Goal: Information Seeking & Learning: Learn about a topic

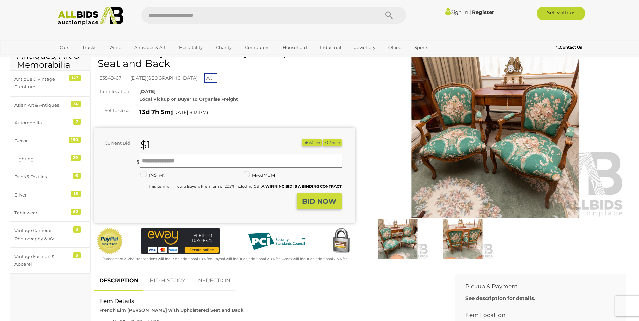
scroll to position [34, 0]
click at [549, 114] on img at bounding box center [495, 135] width 261 height 168
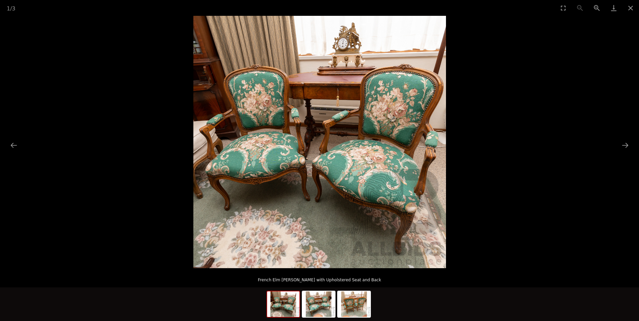
click at [392, 126] on img at bounding box center [319, 142] width 253 height 253
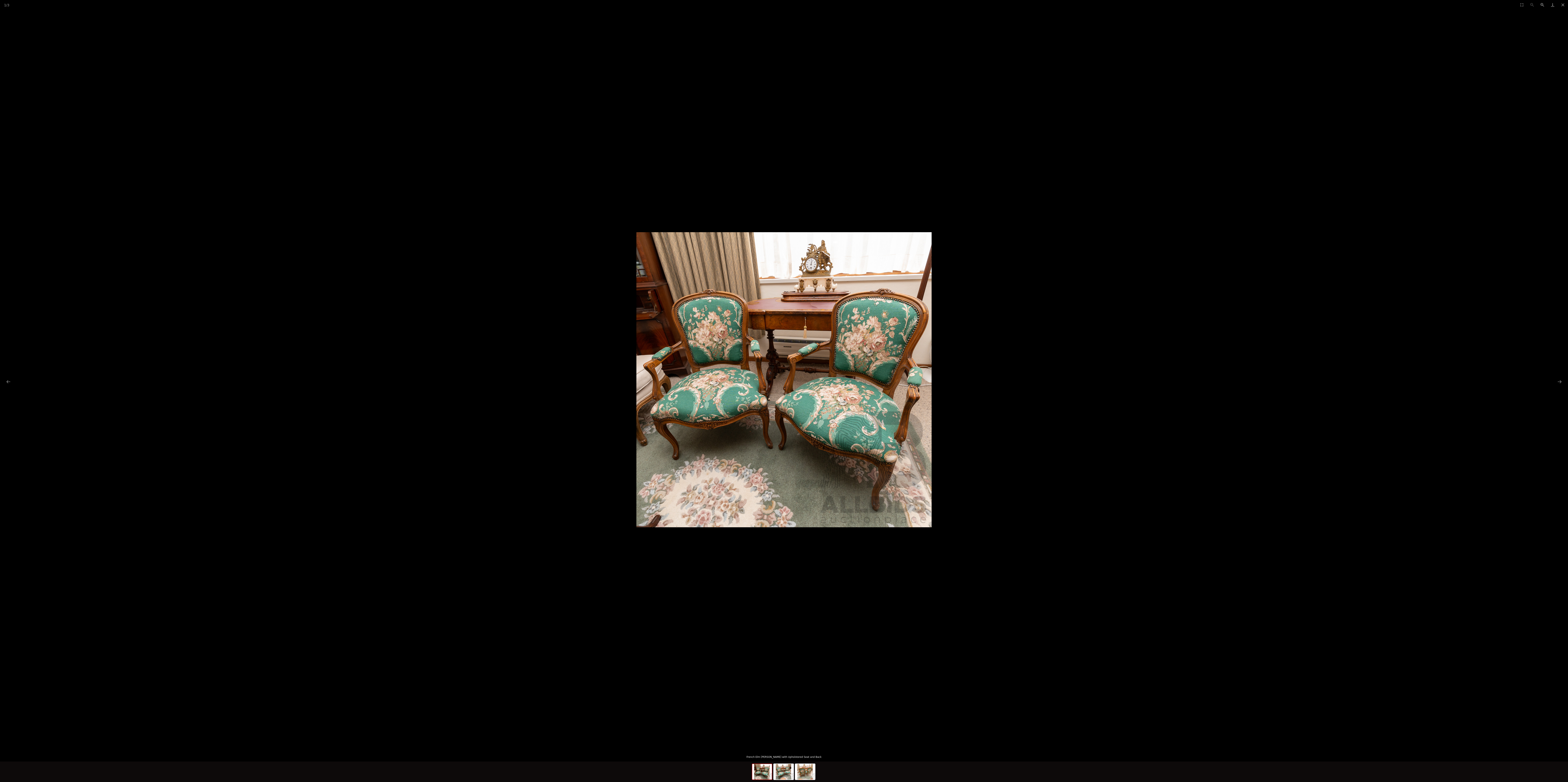
click at [389, 195] on img at bounding box center [783, 380] width 295 height 295
drag, startPoint x: 1372, startPoint y: 61, endPoint x: 1377, endPoint y: 60, distance: 5.1
click at [389, 62] on picture at bounding box center [784, 380] width 1568 height 741
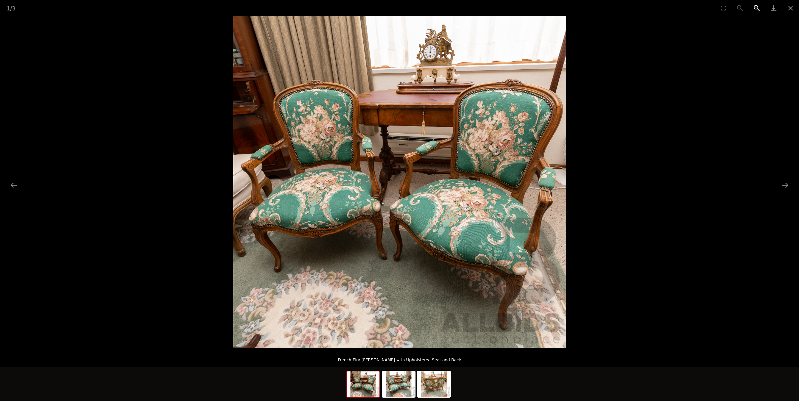
click at [639, 8] on button "Zoom in" at bounding box center [756, 8] width 17 height 16
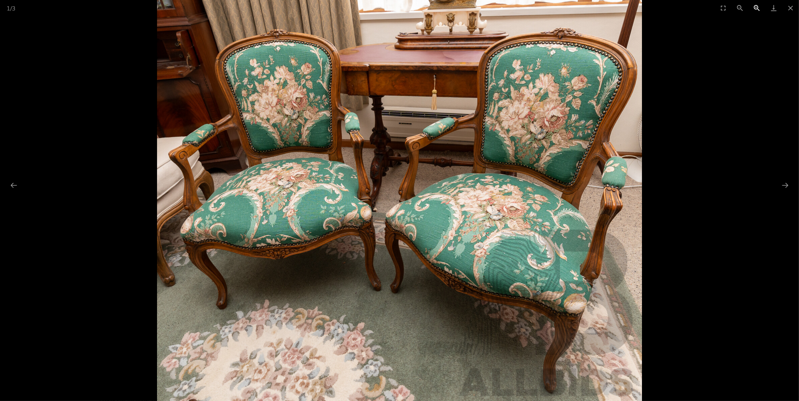
click at [639, 7] on button "Zoom in" at bounding box center [756, 8] width 17 height 16
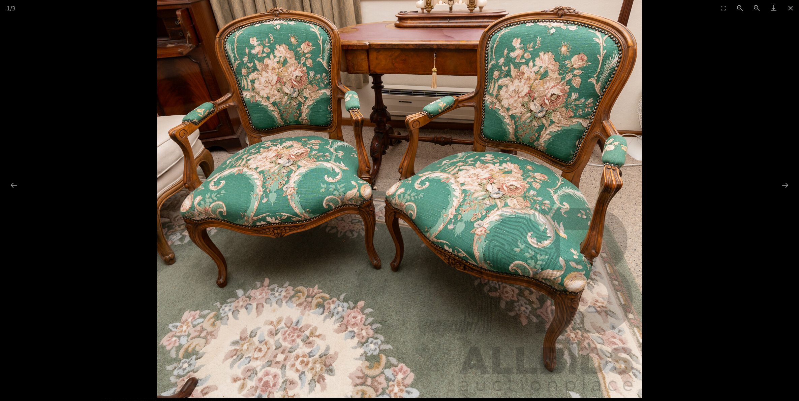
drag, startPoint x: 563, startPoint y: 199, endPoint x: 575, endPoint y: 164, distance: 37.2
click at [575, 164] on img at bounding box center [399, 156] width 485 height 485
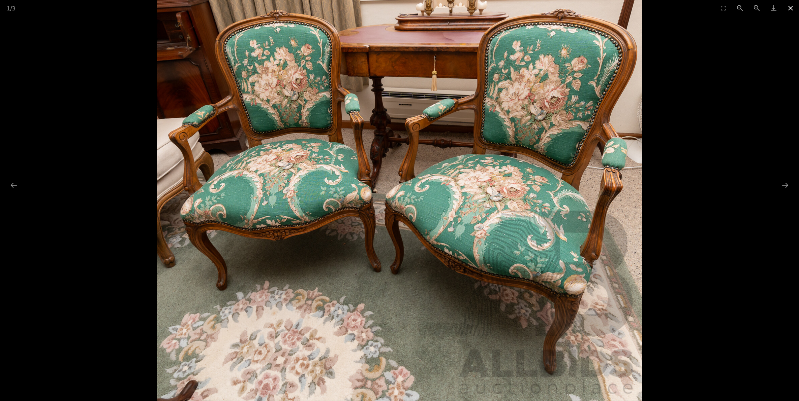
click at [639, 9] on button "Close gallery" at bounding box center [790, 8] width 17 height 16
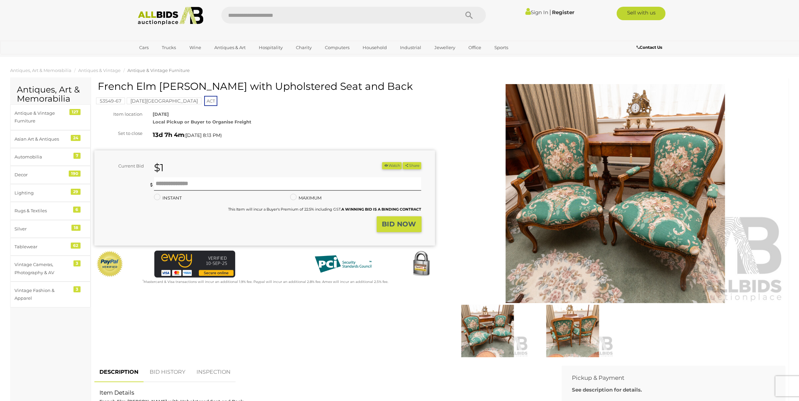
scroll to position [34, 0]
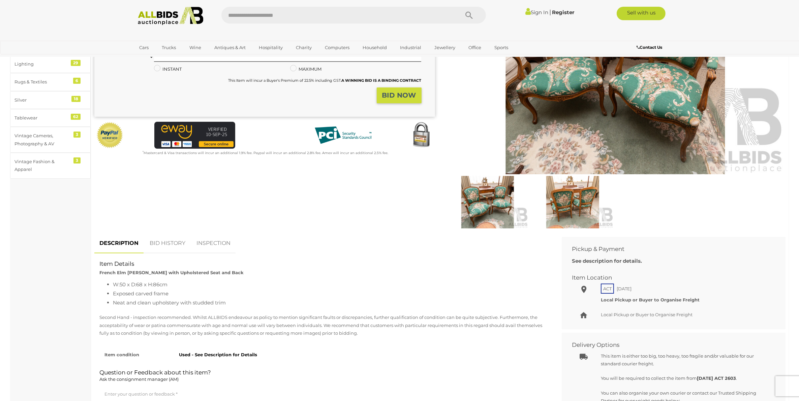
scroll to position [244, 0]
